Goal: Task Accomplishment & Management: Use online tool/utility

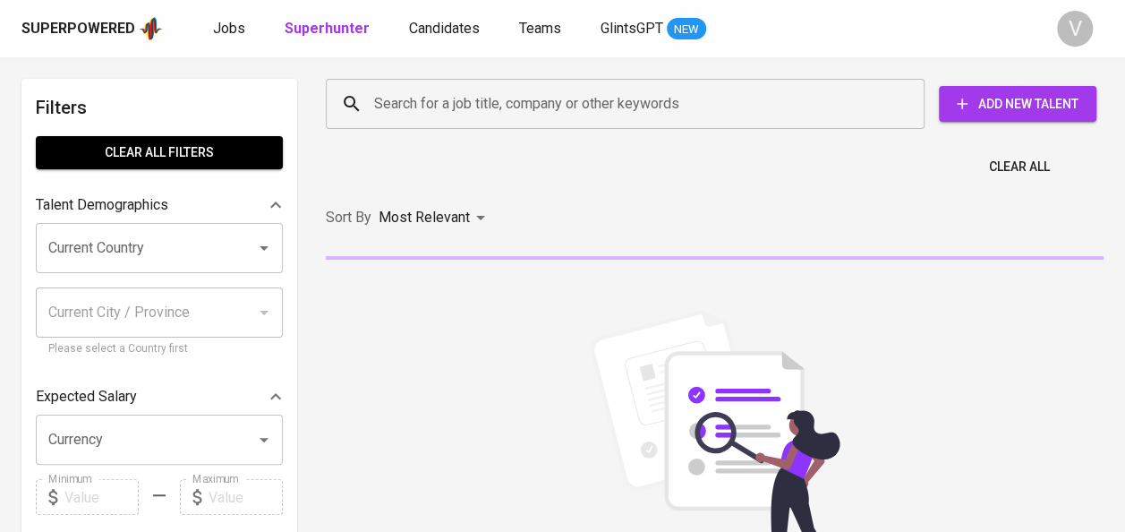
click at [453, 110] on input "Search for a job title, company or other keywords" at bounding box center [630, 104] width 520 height 34
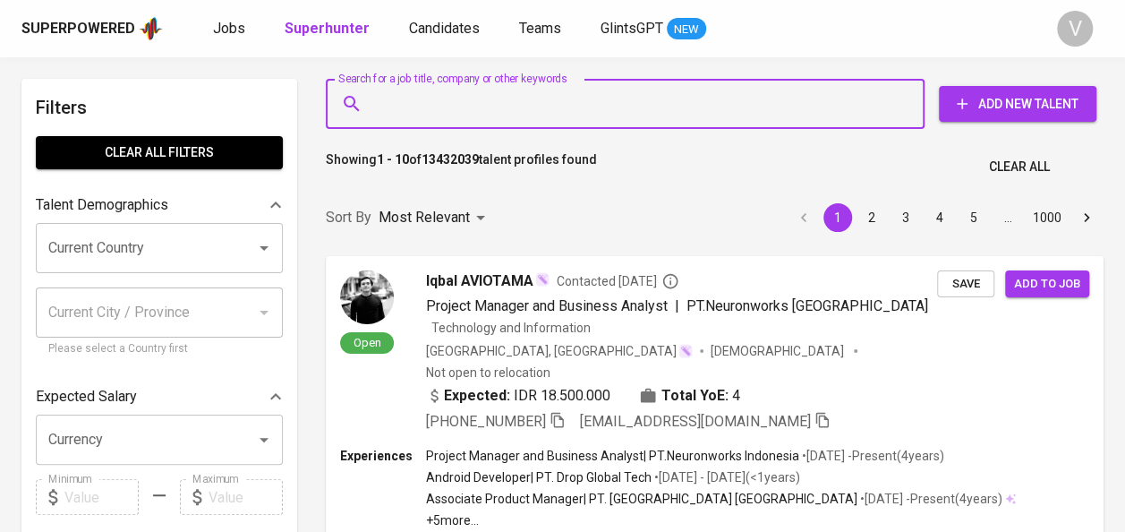
paste input "pagalitata@gmail.com"
type input "pagalitata@gmail.com"
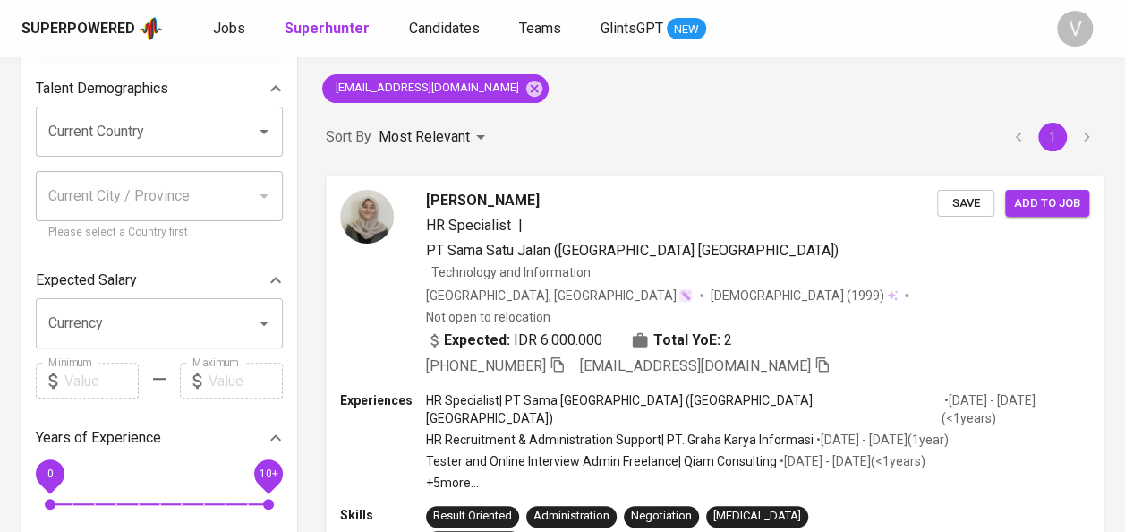
scroll to position [118, 0]
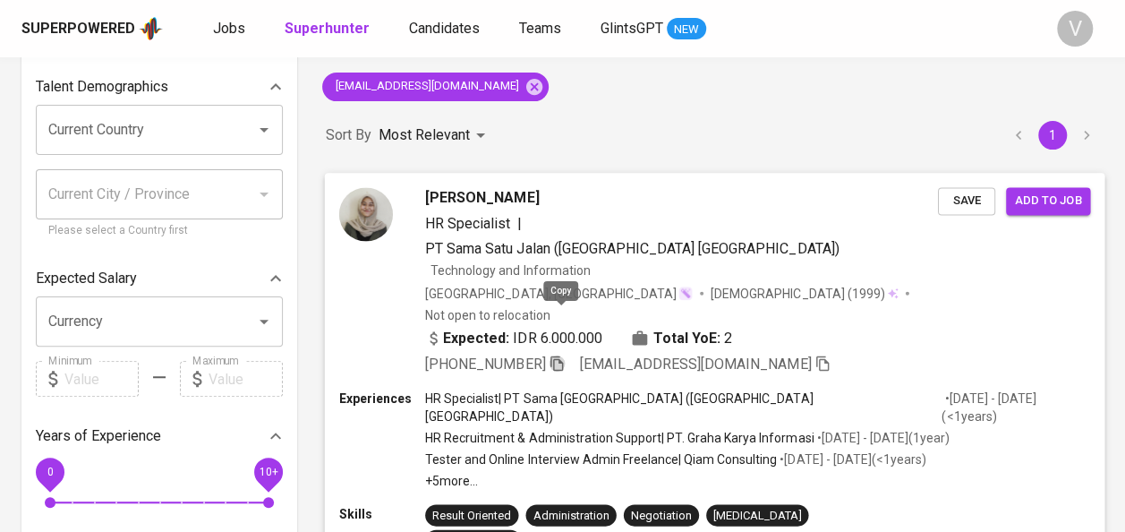
click at [562, 354] on icon "button" at bounding box center [557, 362] width 16 height 16
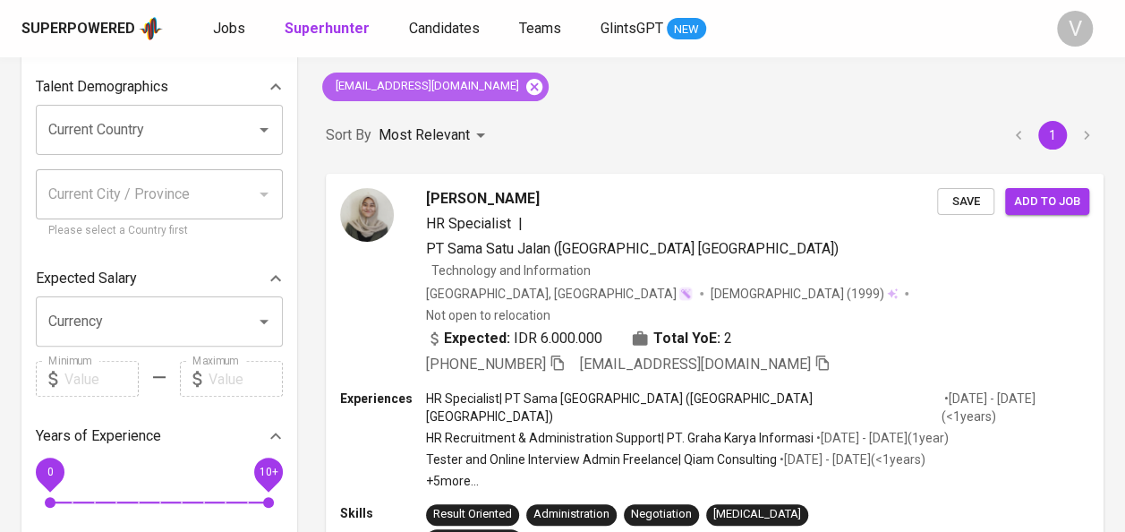
click at [525, 80] on icon at bounding box center [535, 87] width 20 height 20
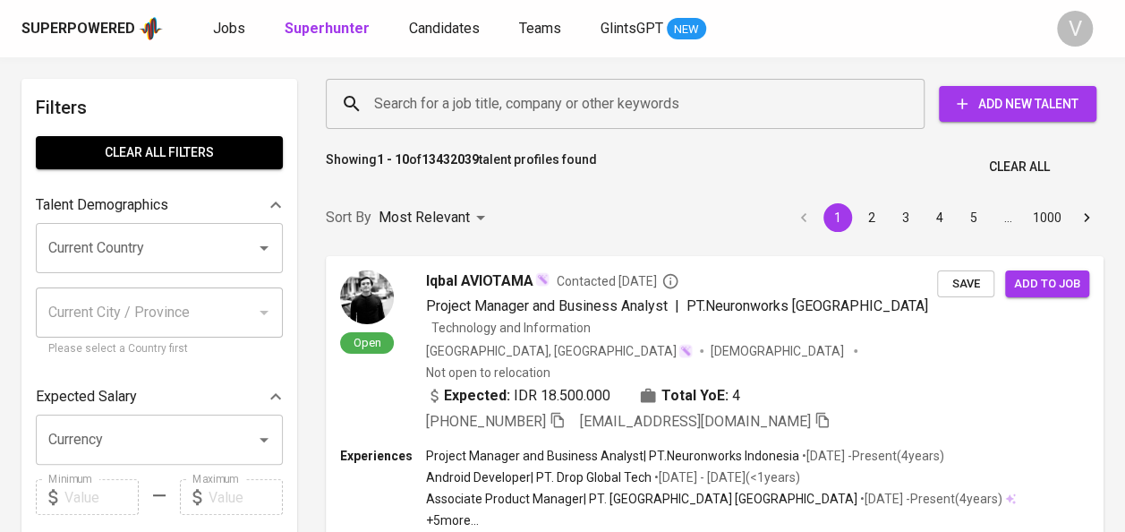
click at [460, 102] on input "Search for a job title, company or other keywords" at bounding box center [630, 104] width 520 height 34
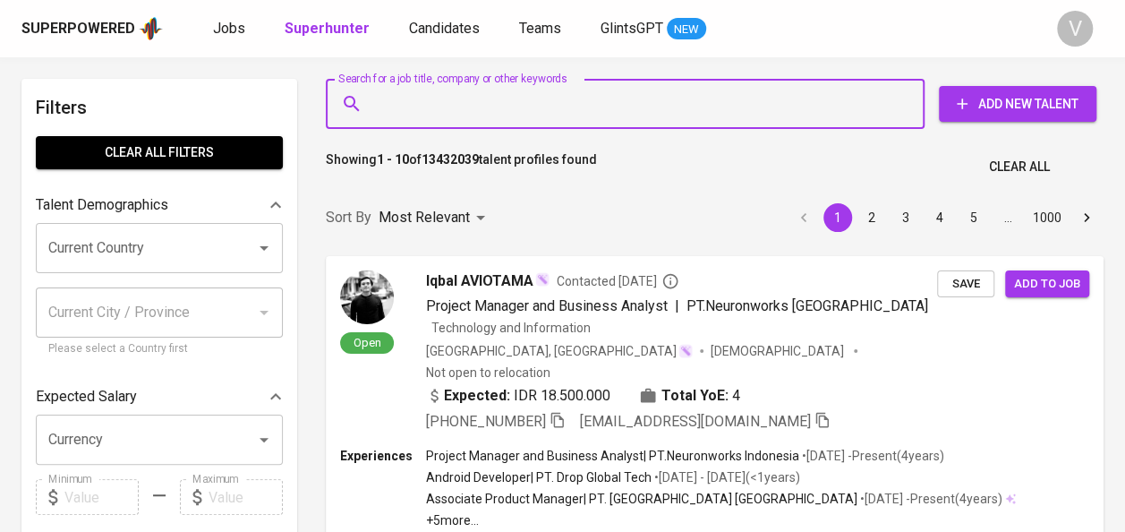
paste input "diyanti_maya@yahoo.com"
type input "diyanti_maya@yahoo.com"
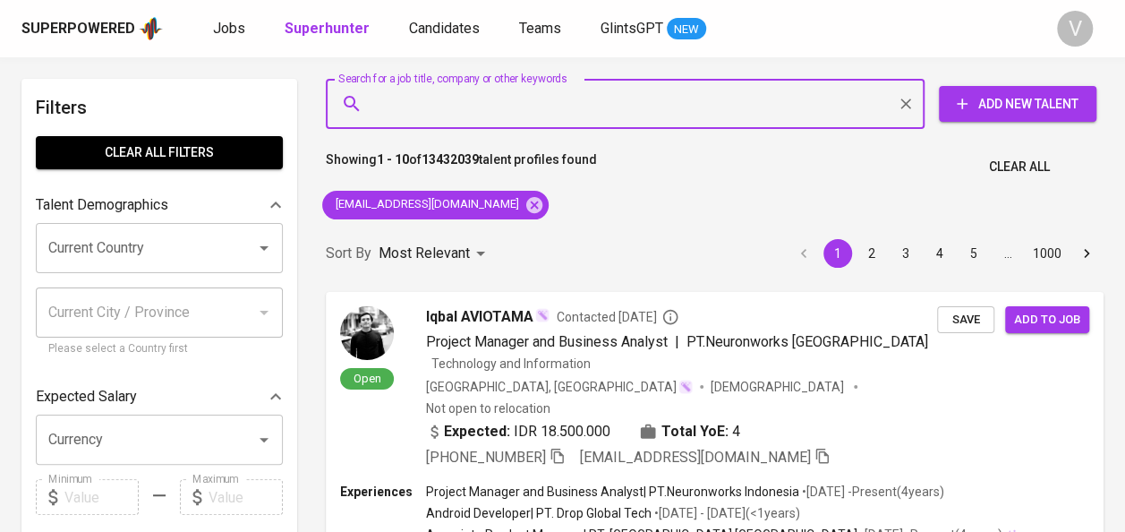
click at [599, 97] on input "Search for a job title, company or other keywords" at bounding box center [630, 104] width 520 height 34
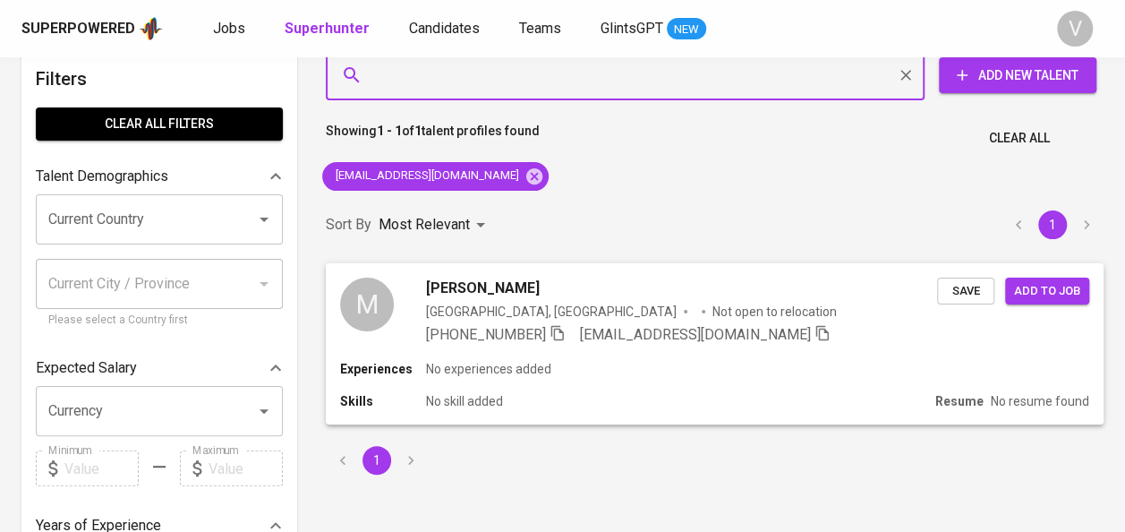
scroll to position [30, 0]
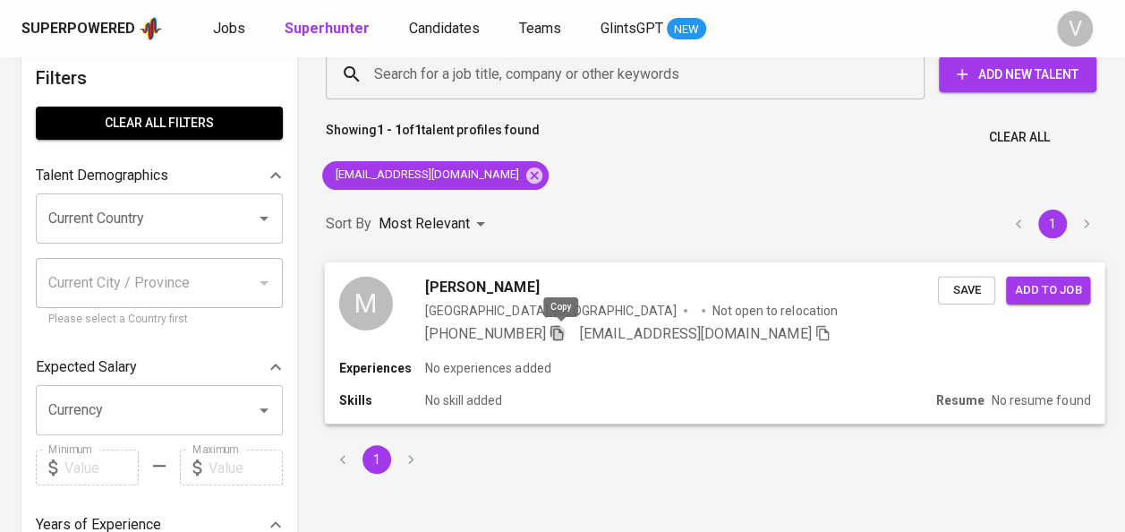
click at [561, 331] on icon "button" at bounding box center [557, 332] width 16 height 16
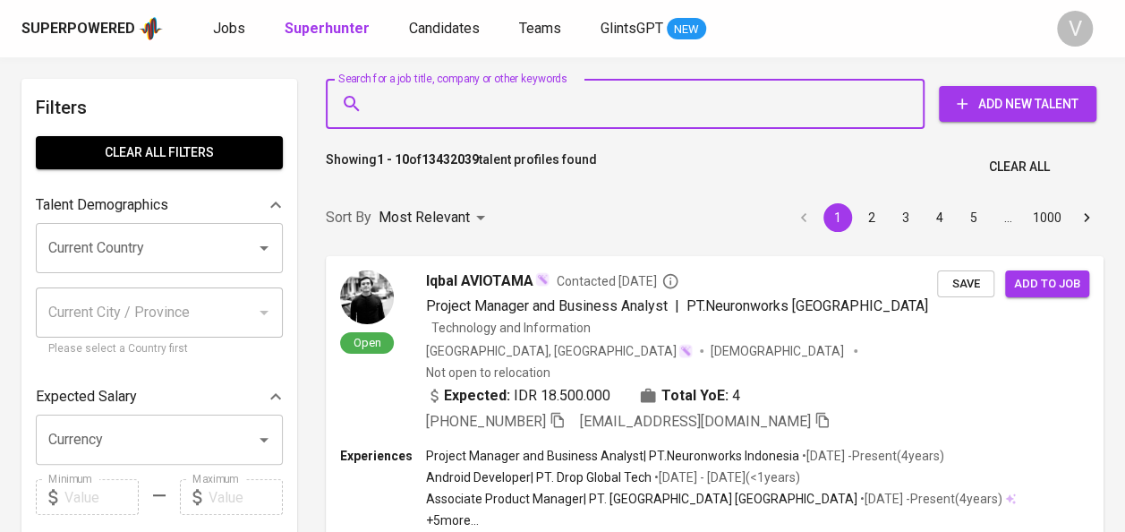
click at [519, 93] on input "Search for a job title, company or other keywords" at bounding box center [630, 104] width 520 height 34
paste input "[EMAIL_ADDRESS][PERSON_NAME][DOMAIN_NAME]"
type input "[EMAIL_ADDRESS][PERSON_NAME][DOMAIN_NAME]"
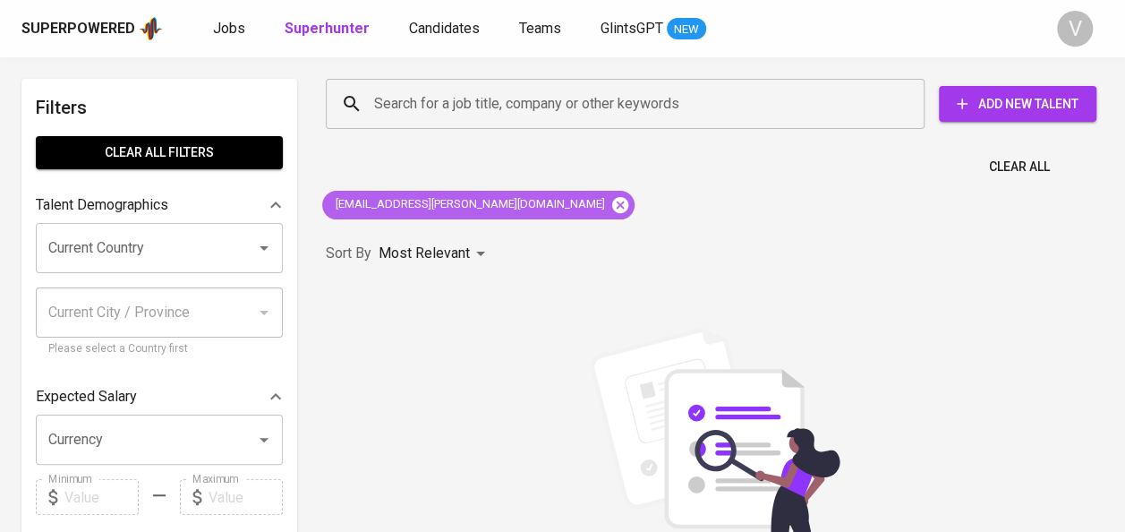
click at [610, 204] on icon at bounding box center [620, 205] width 20 height 20
